Goal: Communication & Community: Answer question/provide support

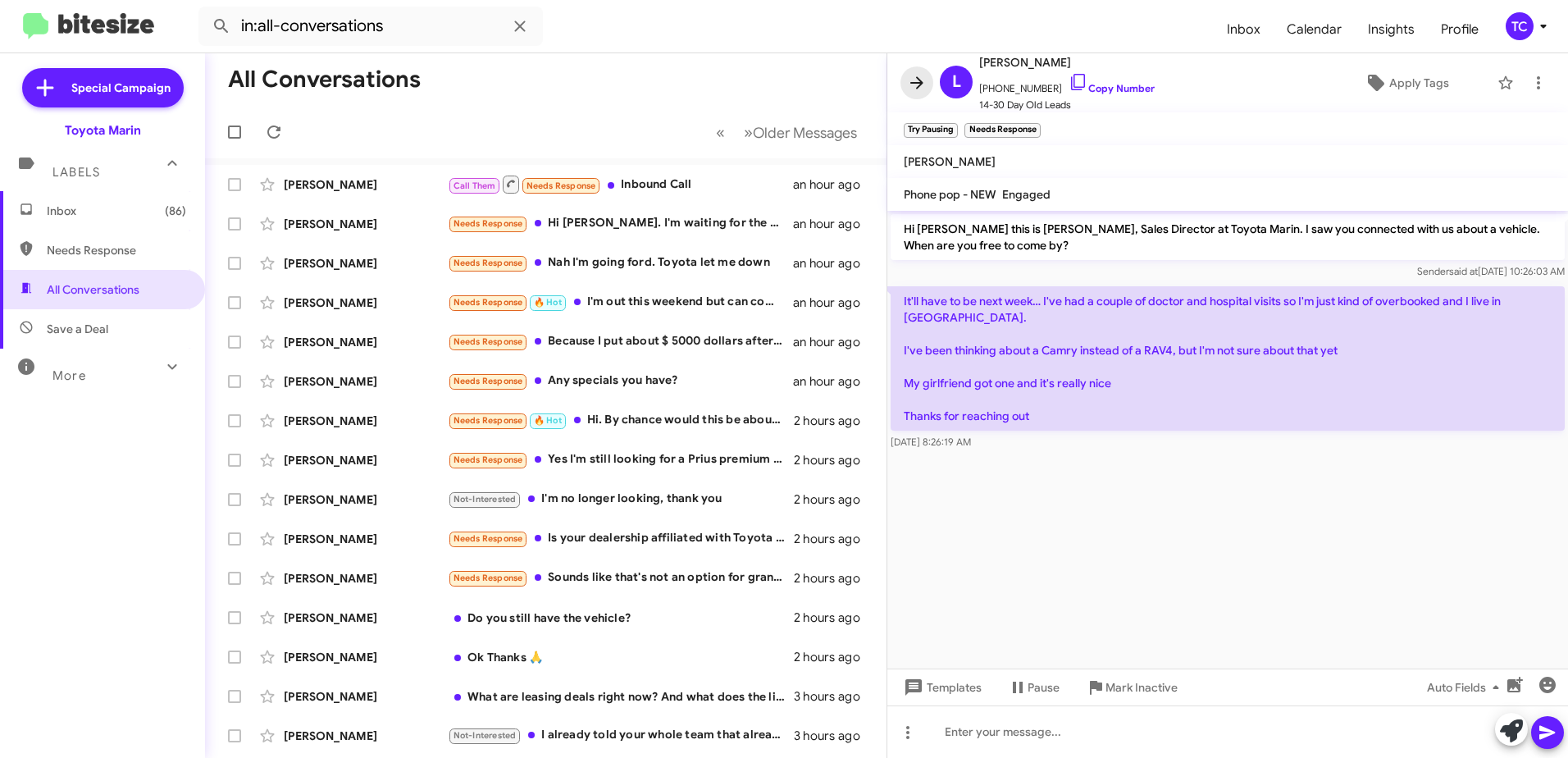
click at [919, 85] on icon at bounding box center [917, 83] width 20 height 20
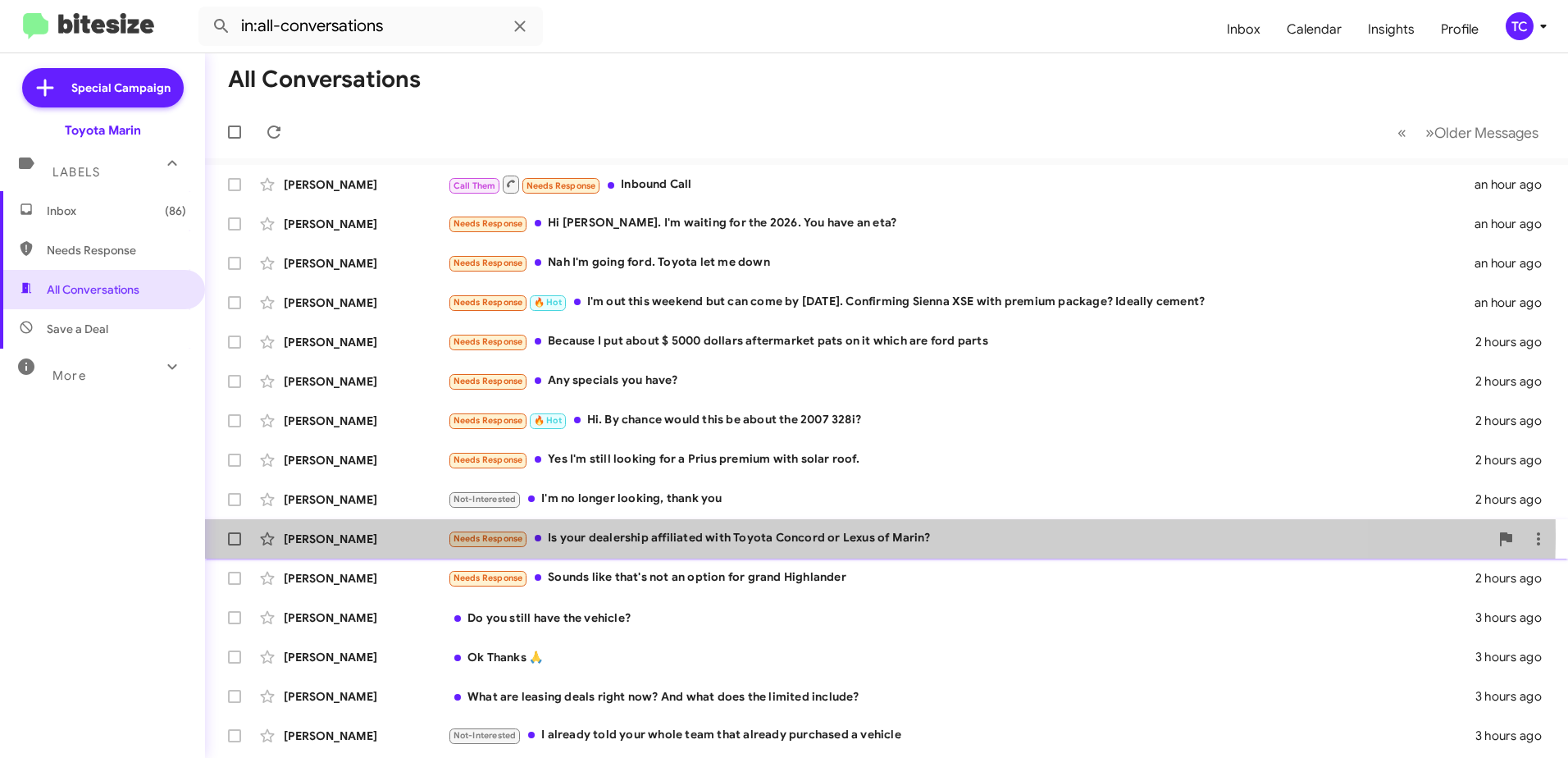
click at [732, 534] on div "Needs Response Is your dealership affiliated with Toyota Concord or Lexus of Ma…" at bounding box center [969, 538] width 1041 height 19
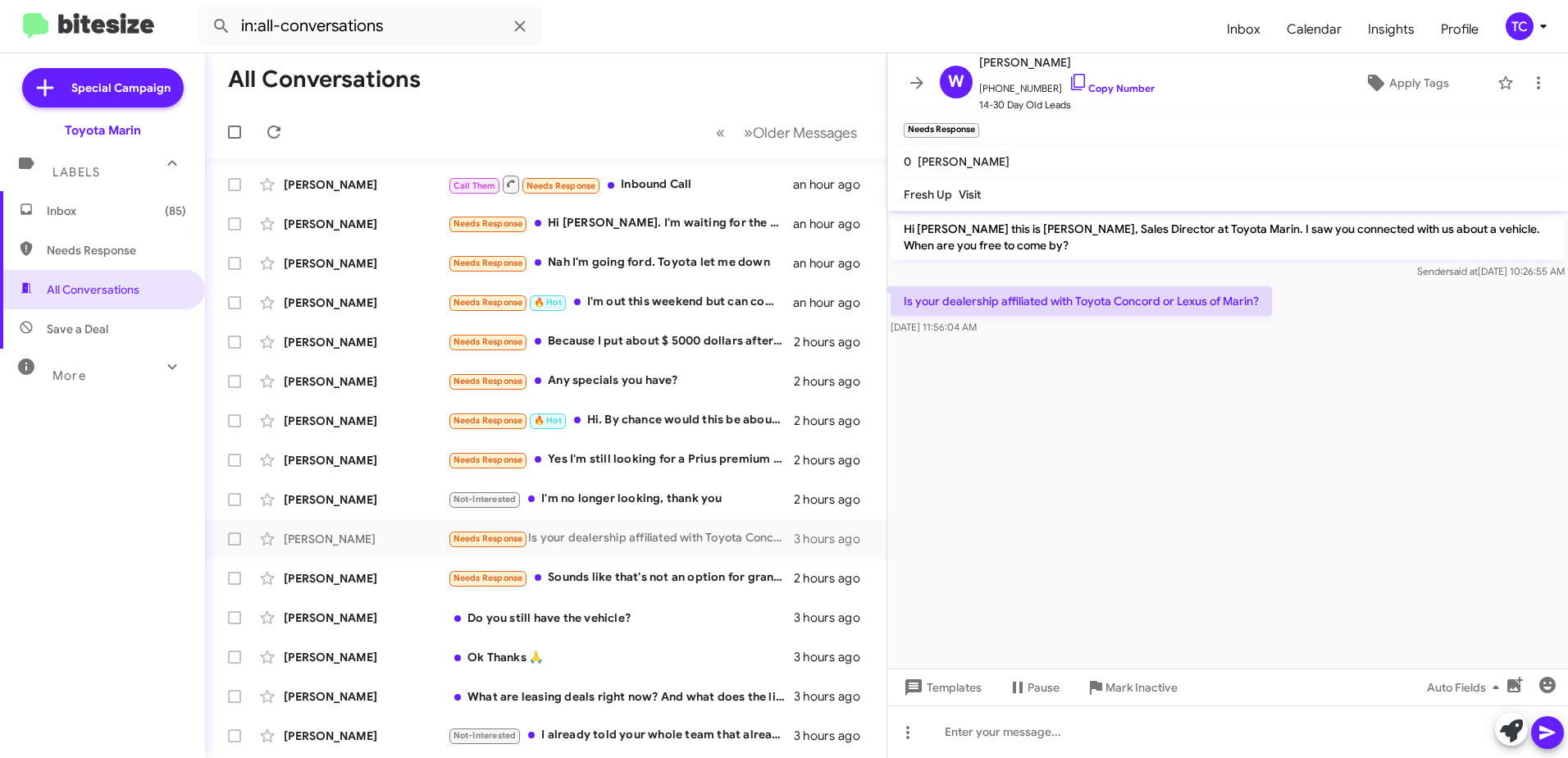
click at [93, 22] on img at bounding box center [89, 26] width 132 height 27
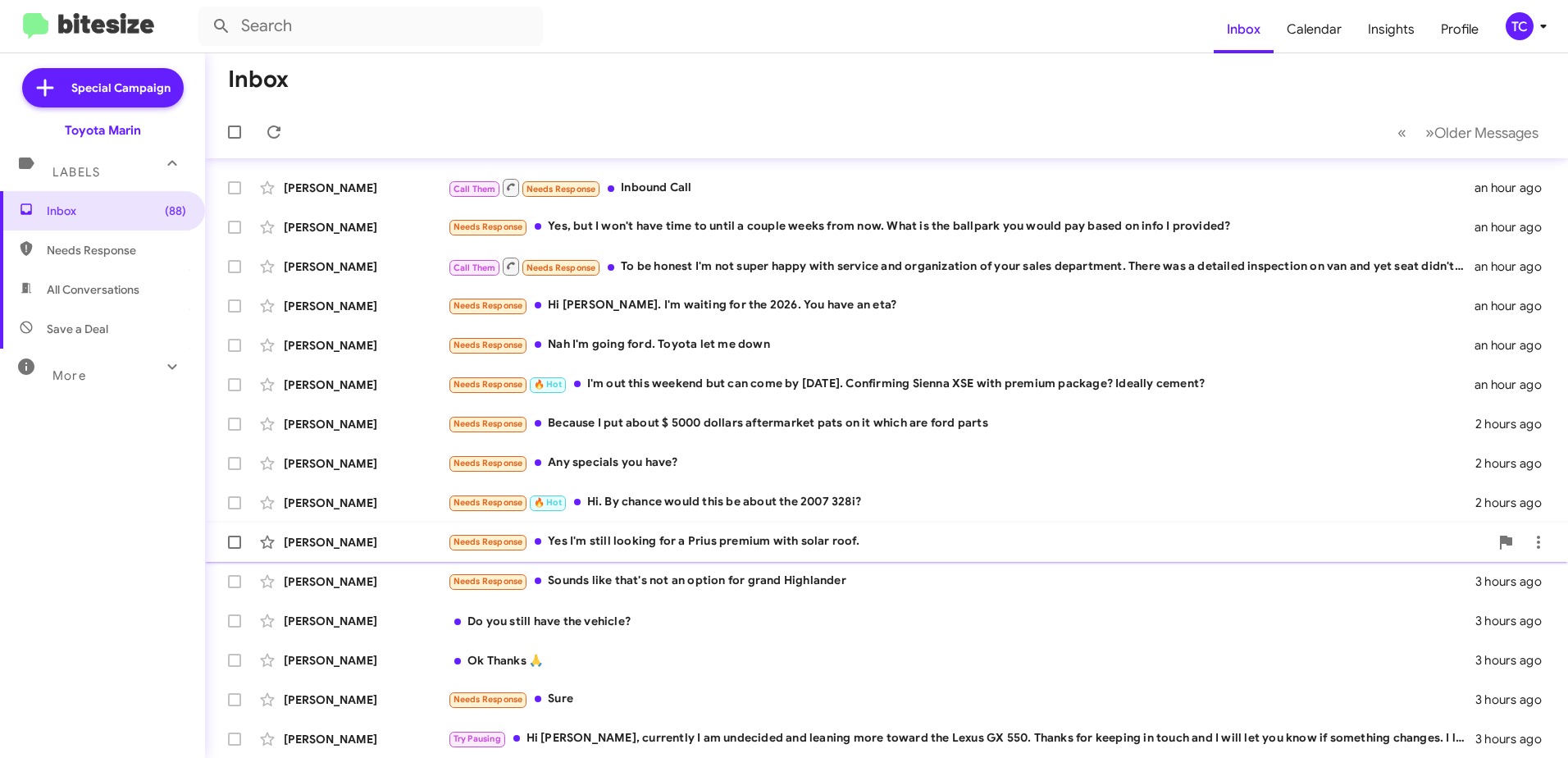
scroll to position [194, 0]
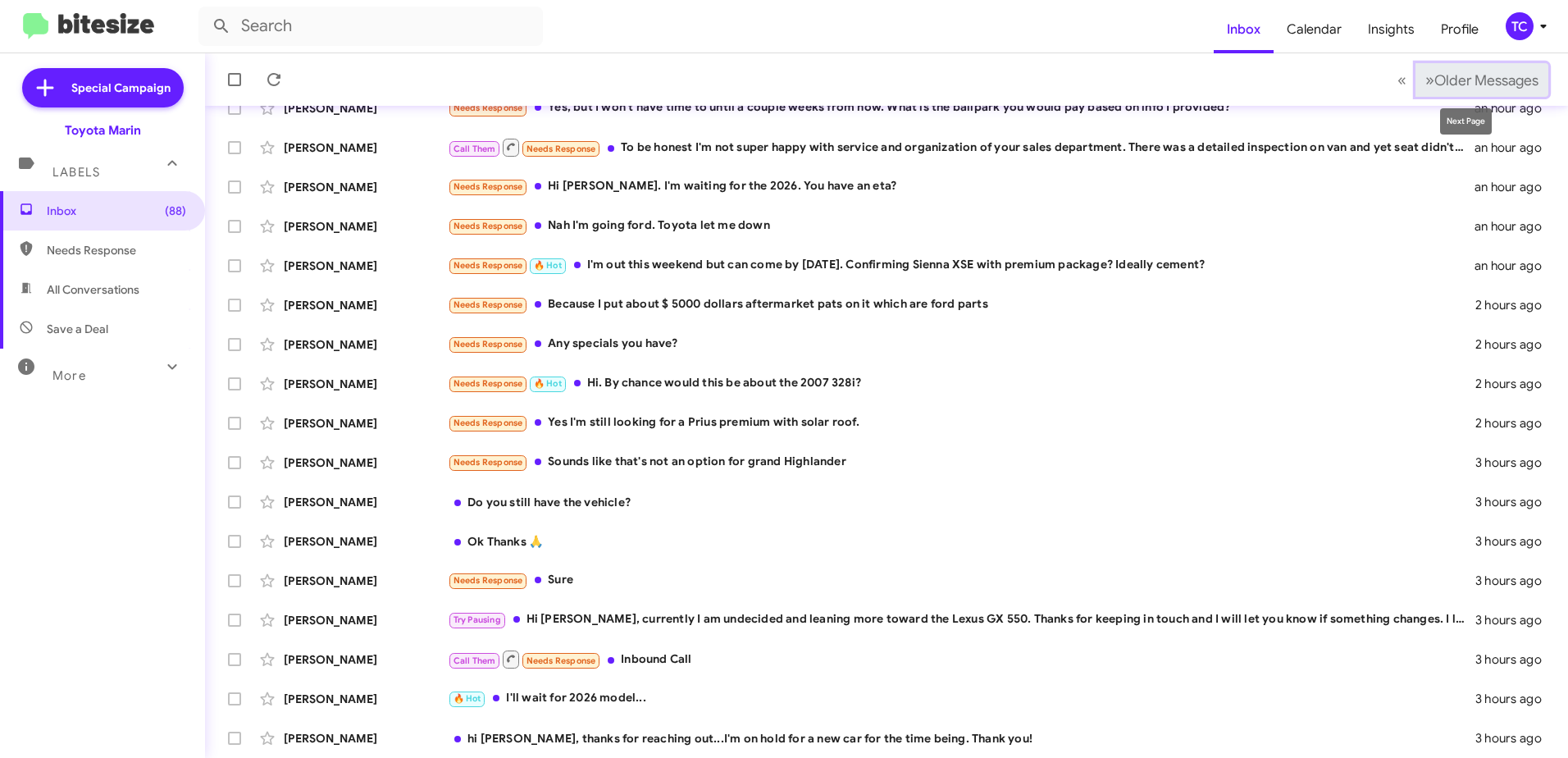
click at [1434, 79] on span "Older Messages" at bounding box center [1486, 81] width 104 height 18
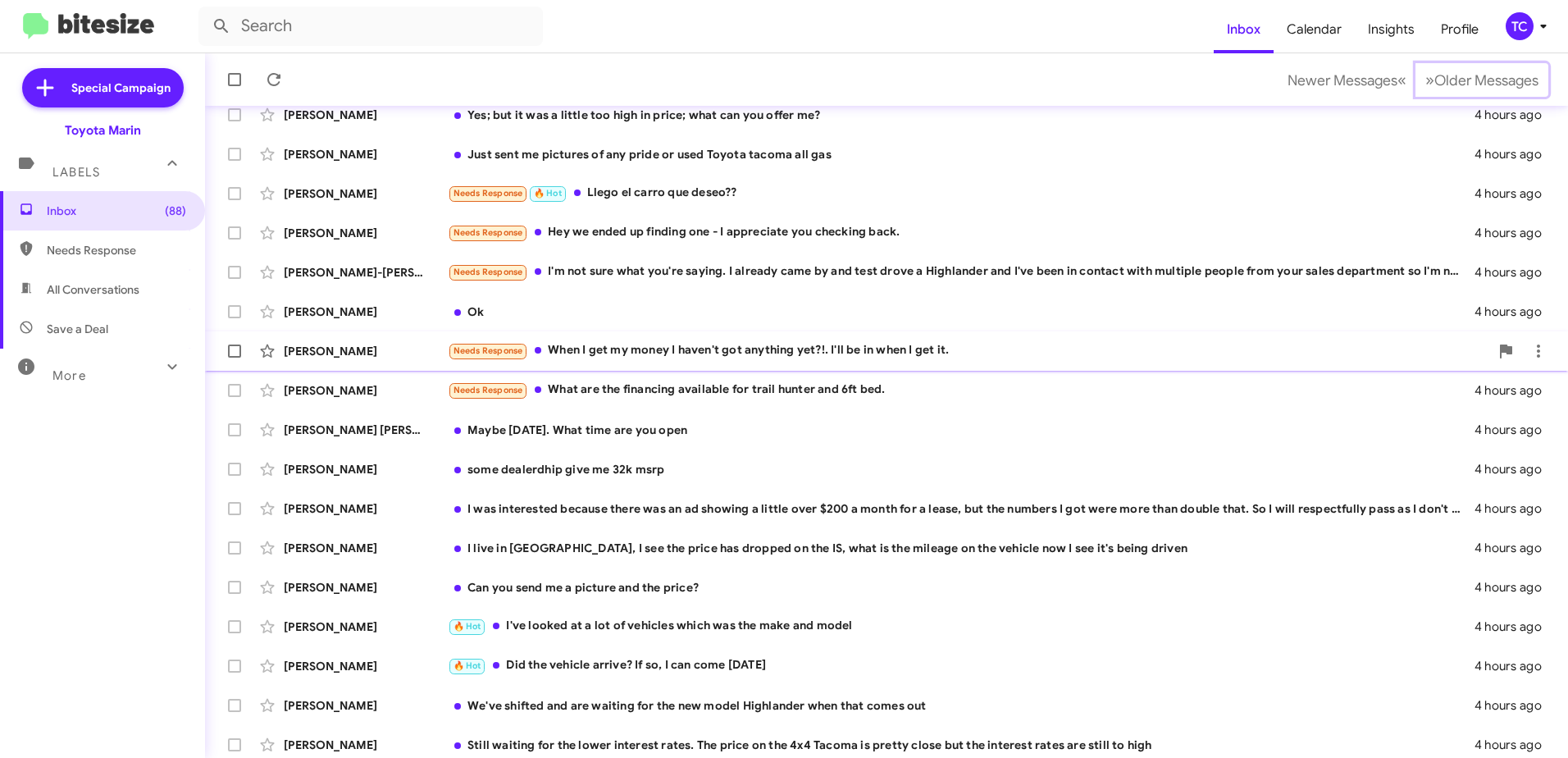
scroll to position [194, 0]
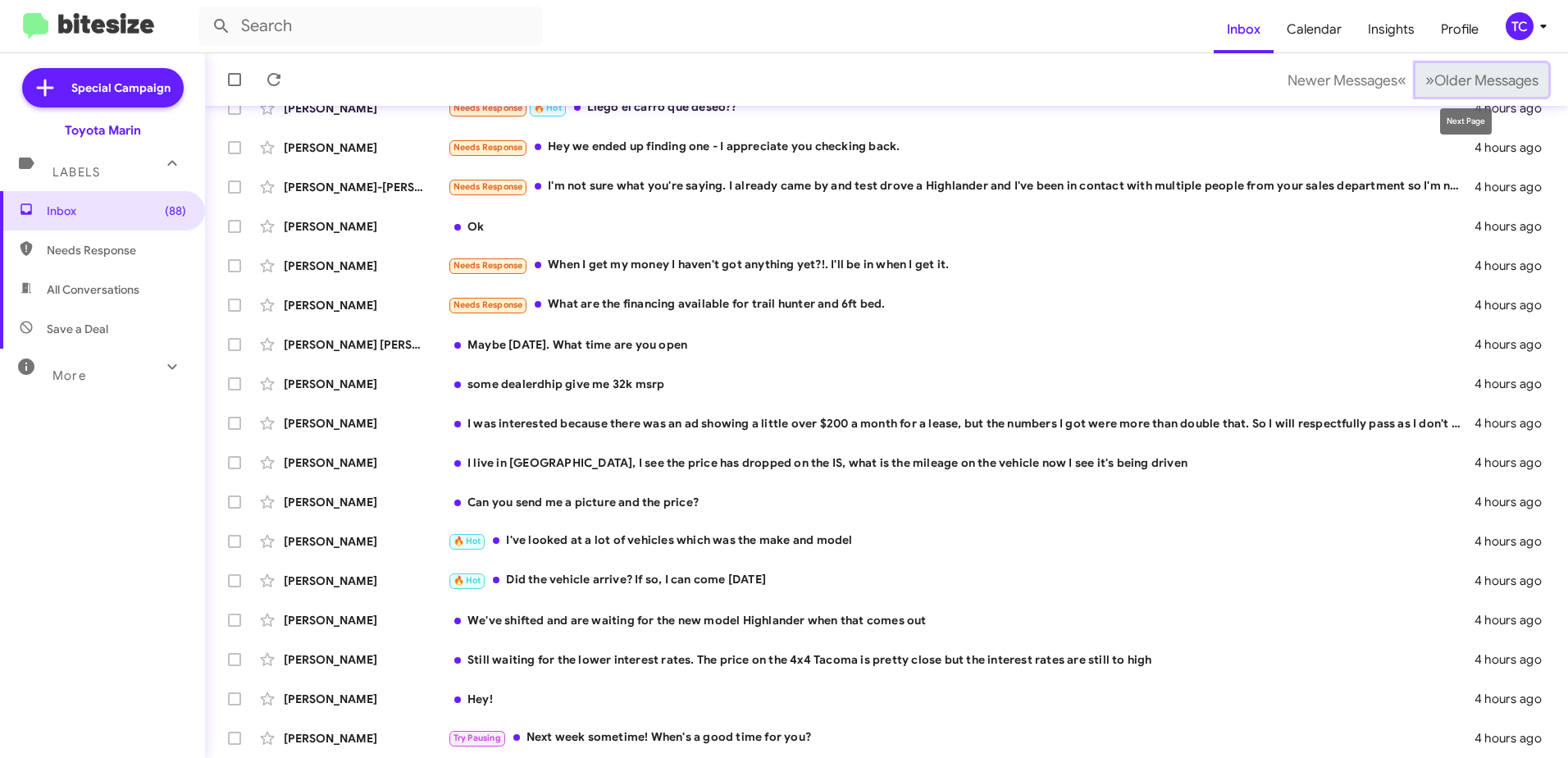
click at [1434, 79] on span "Older Messages" at bounding box center [1486, 81] width 104 height 18
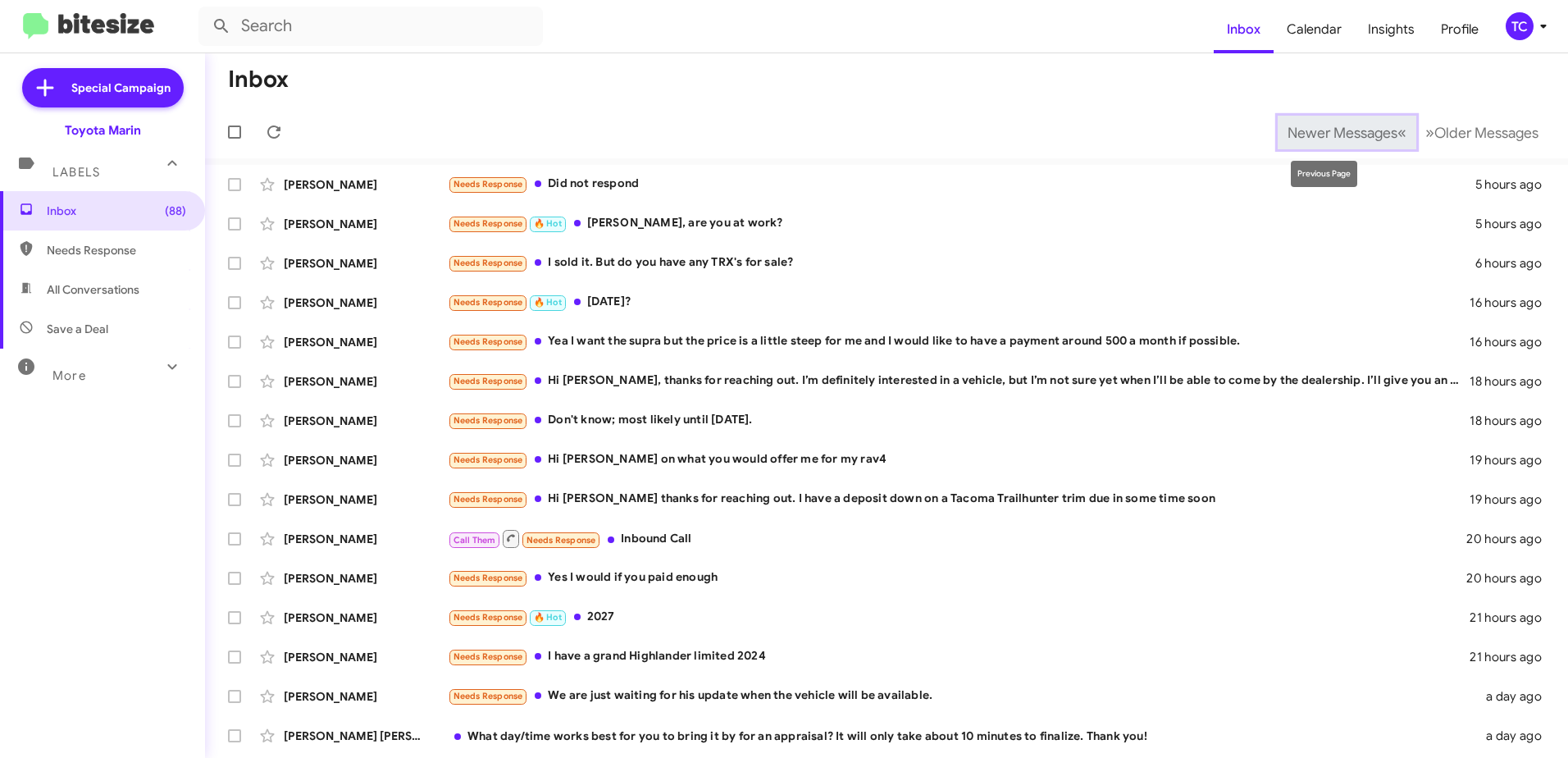
click at [1397, 127] on span "«" at bounding box center [1401, 133] width 9 height 21
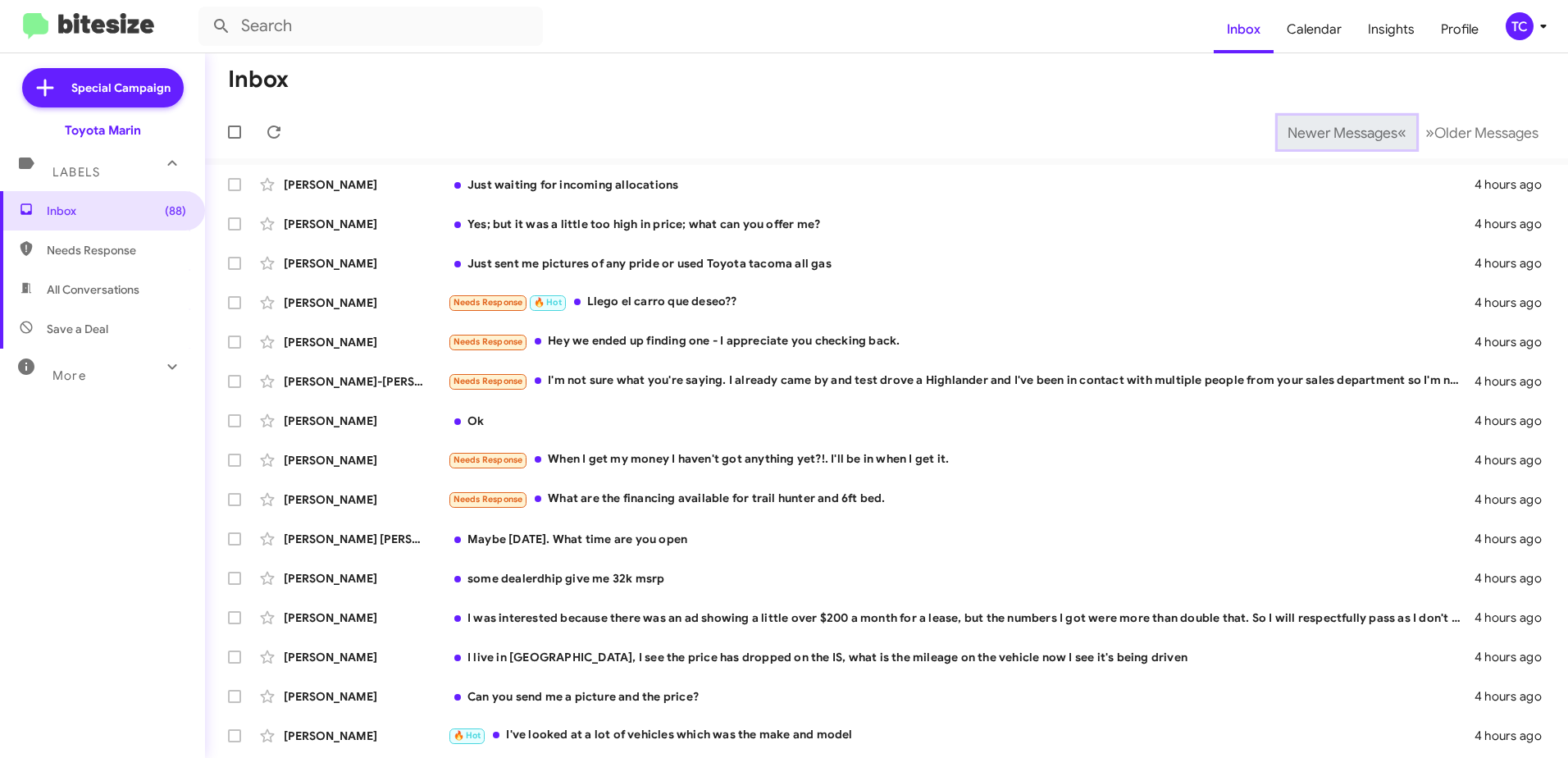
click at [1371, 130] on span "Newer Messages" at bounding box center [1343, 133] width 110 height 18
